Goal: Transaction & Acquisition: Download file/media

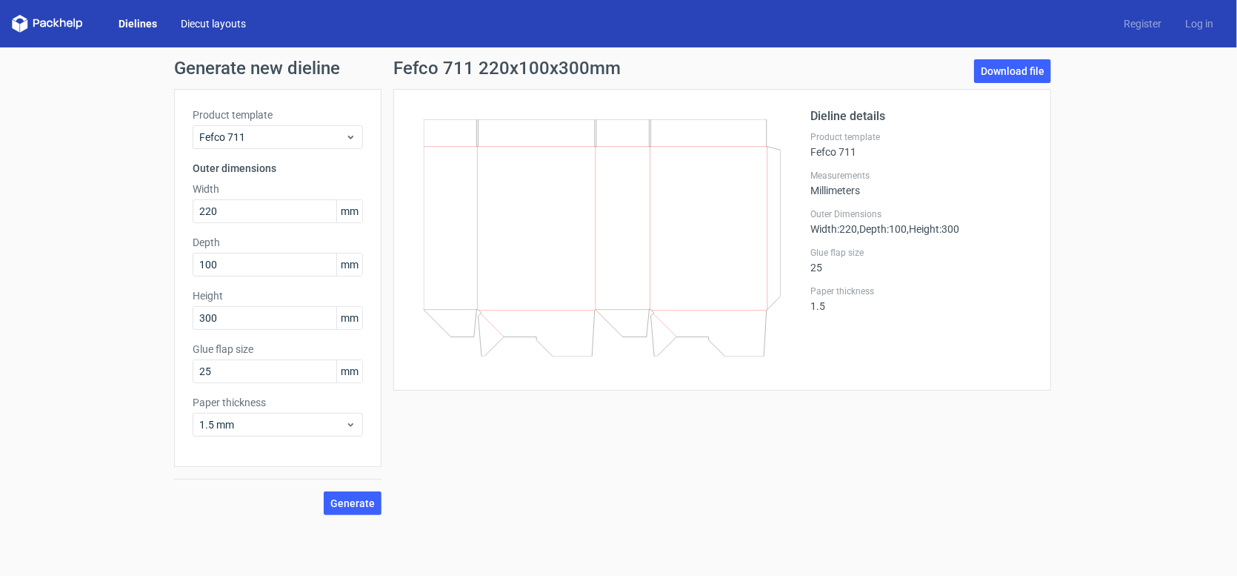
click at [222, 19] on link "Diecut layouts" at bounding box center [213, 23] width 89 height 15
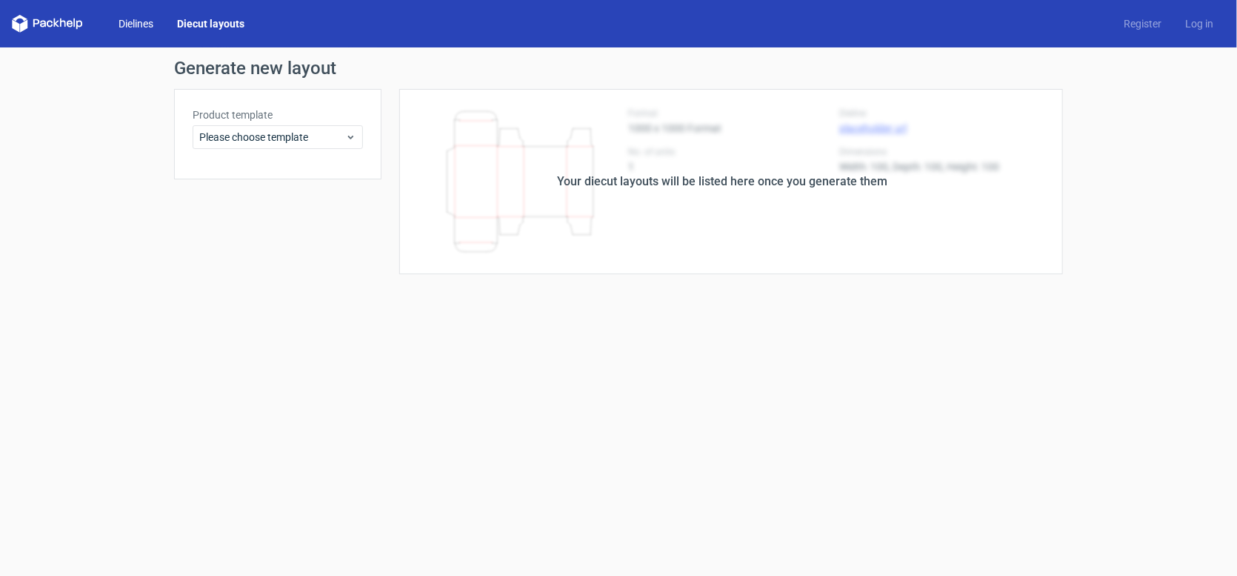
click at [140, 27] on link "Dielines" at bounding box center [136, 23] width 59 height 15
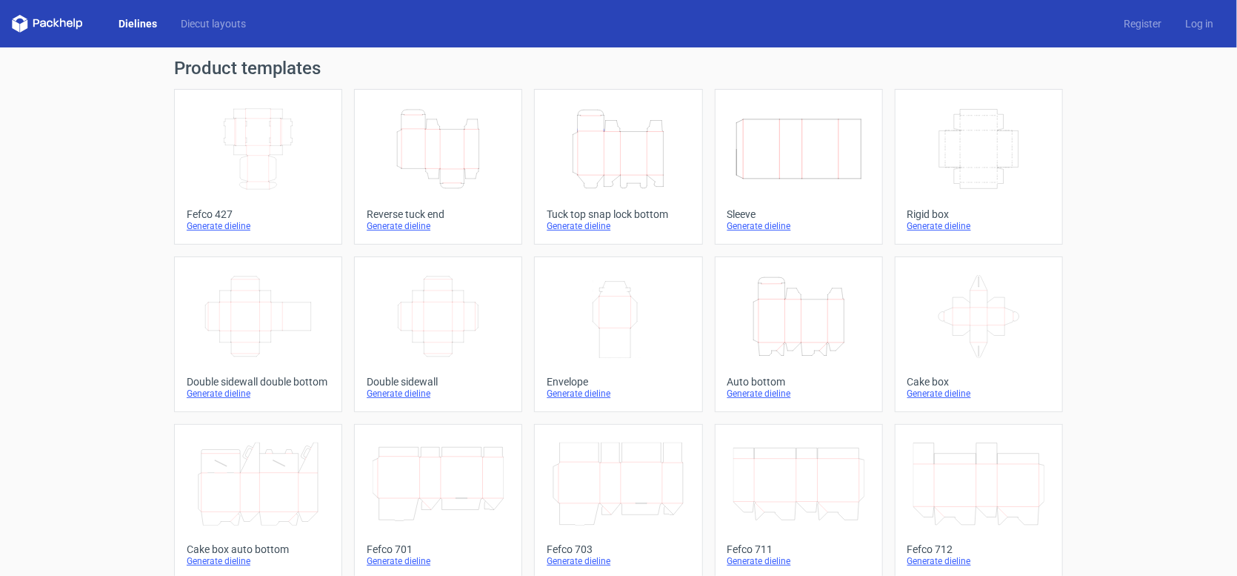
click at [415, 304] on icon "Width Depth Height" at bounding box center [438, 316] width 131 height 83
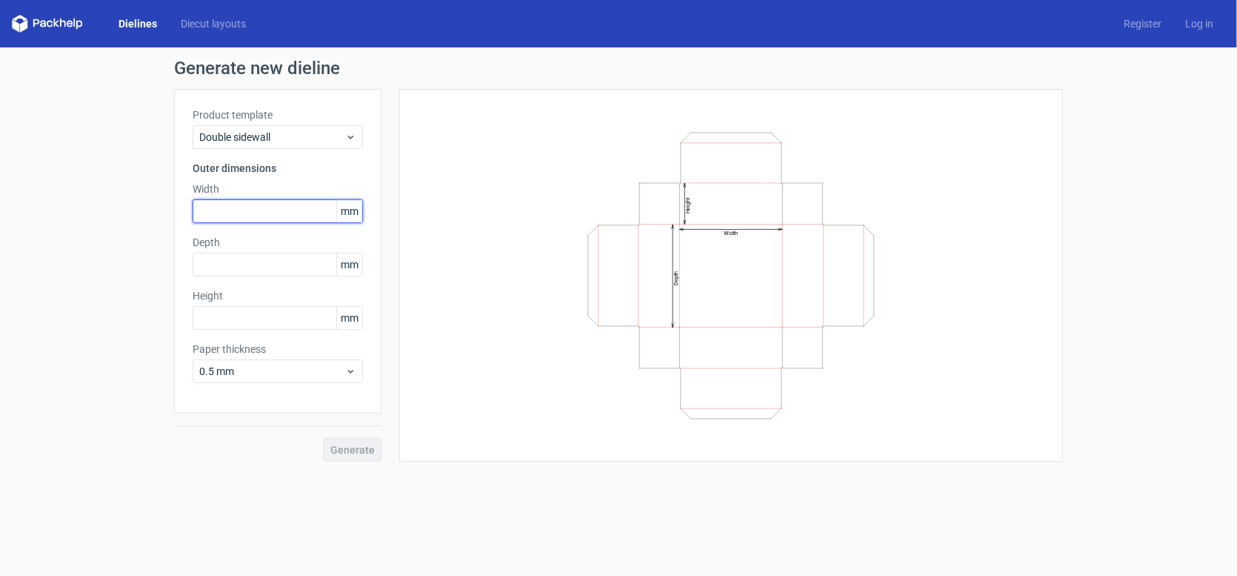
click at [238, 209] on input "text" at bounding box center [278, 211] width 170 height 24
type input "230"
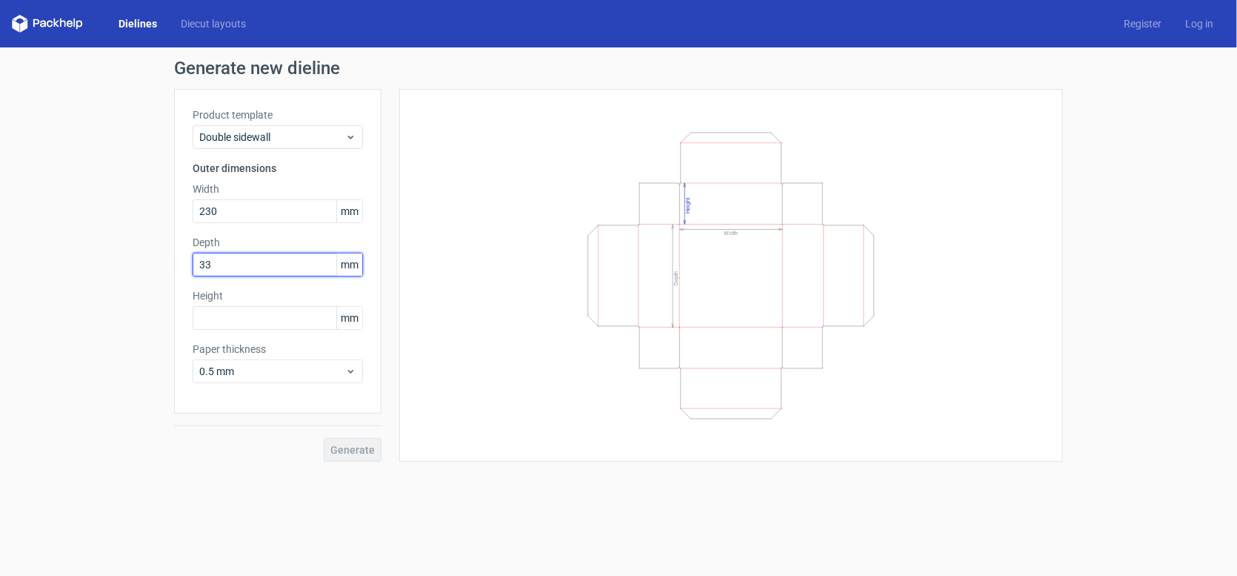
click at [245, 261] on input "33" at bounding box center [278, 265] width 170 height 24
type input "330"
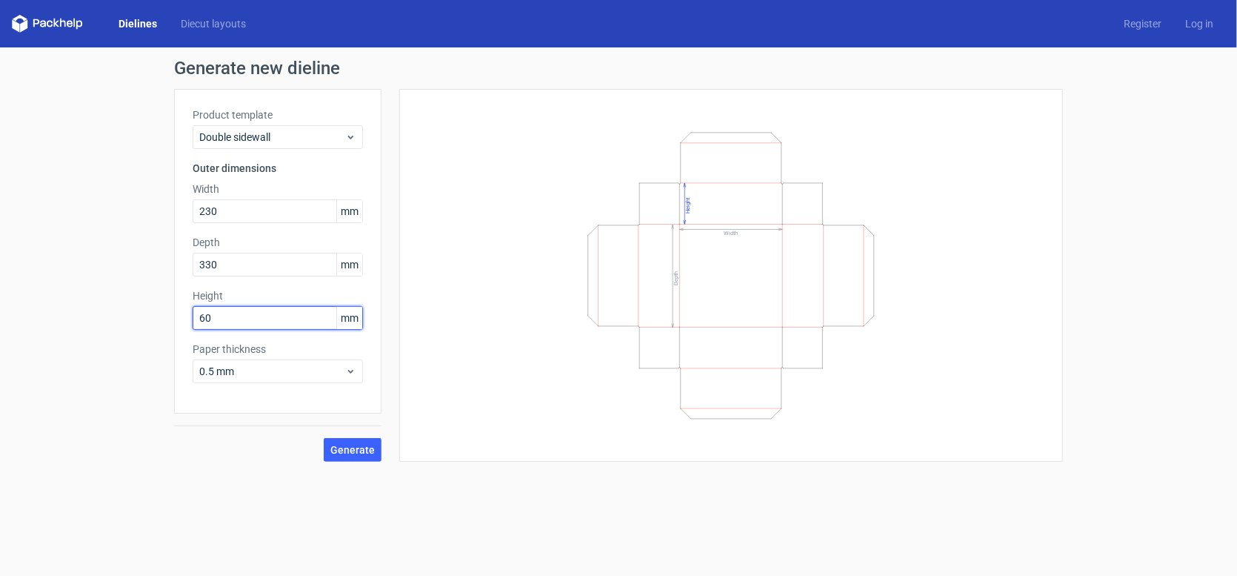
type input "60"
click at [324, 438] on button "Generate" at bounding box center [353, 450] width 58 height 24
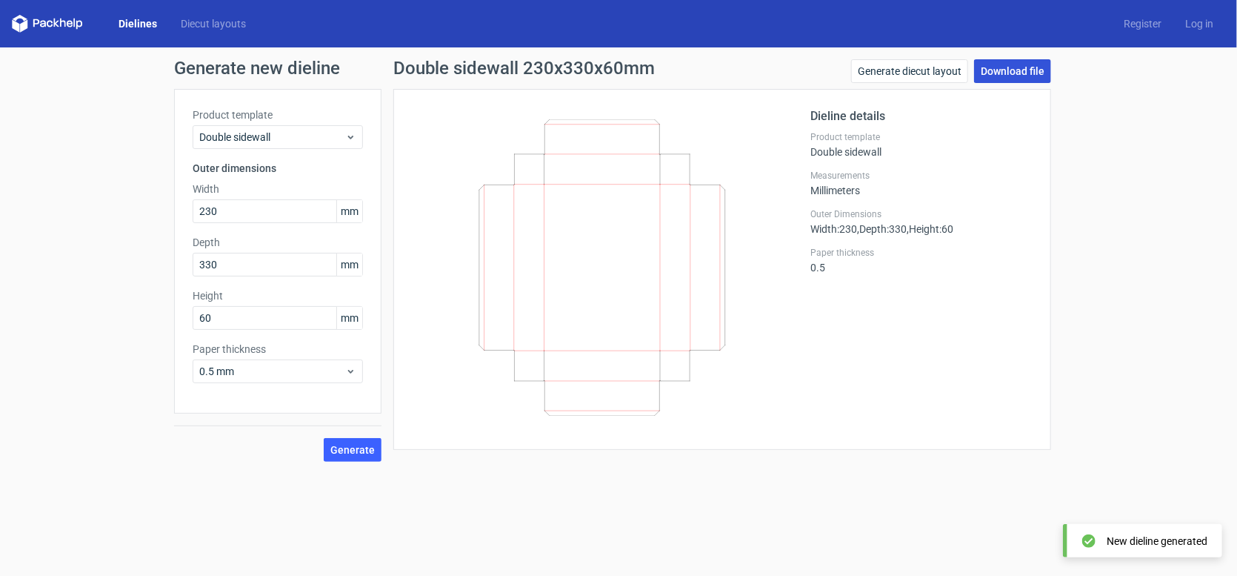
click at [1001, 77] on link "Download file" at bounding box center [1012, 71] width 77 height 24
